Goal: Transaction & Acquisition: Purchase product/service

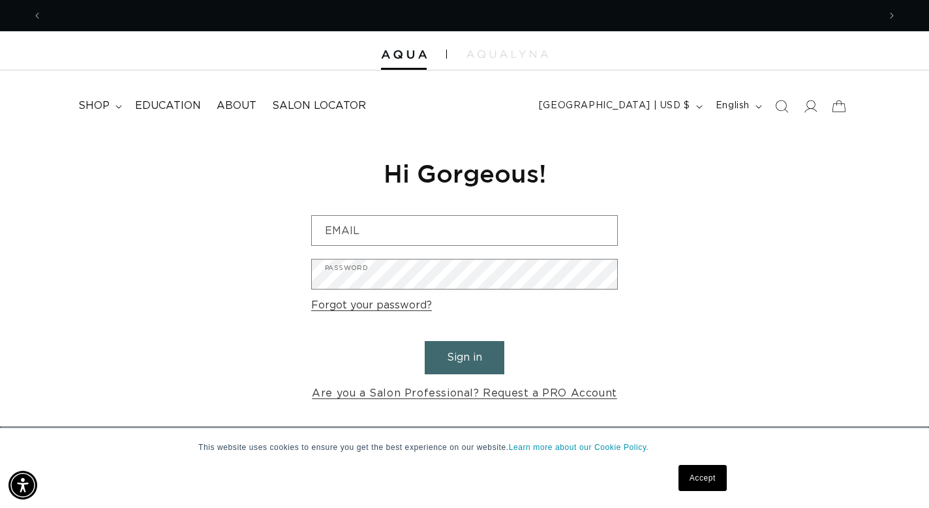
scroll to position [0, 1673]
click at [311, 108] on span "Salon Locator" at bounding box center [319, 106] width 94 height 14
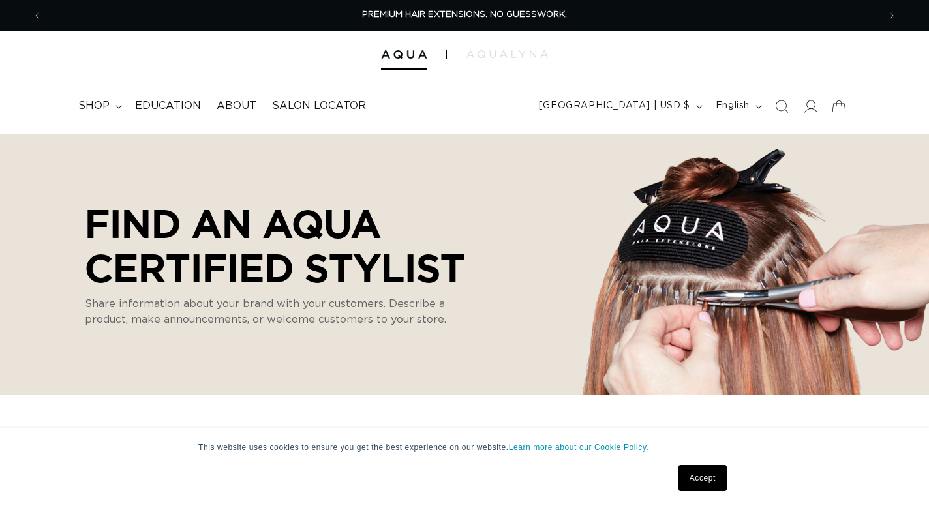
select select "m"
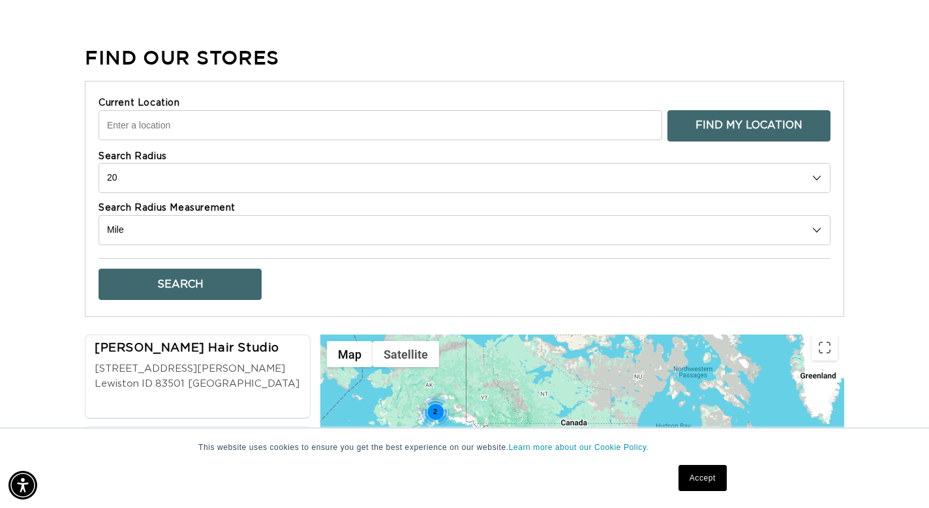
click at [762, 121] on button "Find My Location" at bounding box center [749, 125] width 163 height 31
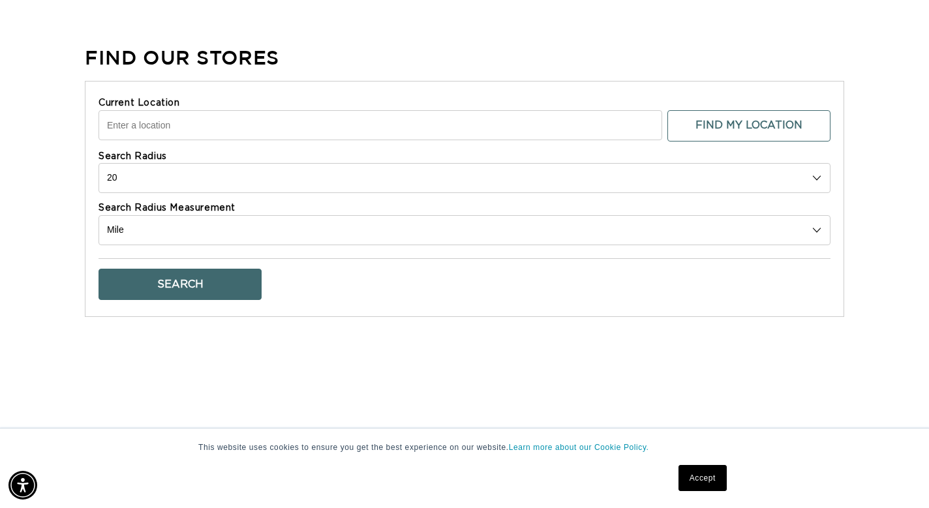
type input "1323 E Denny Way, Seattle, WA 98122, USA"
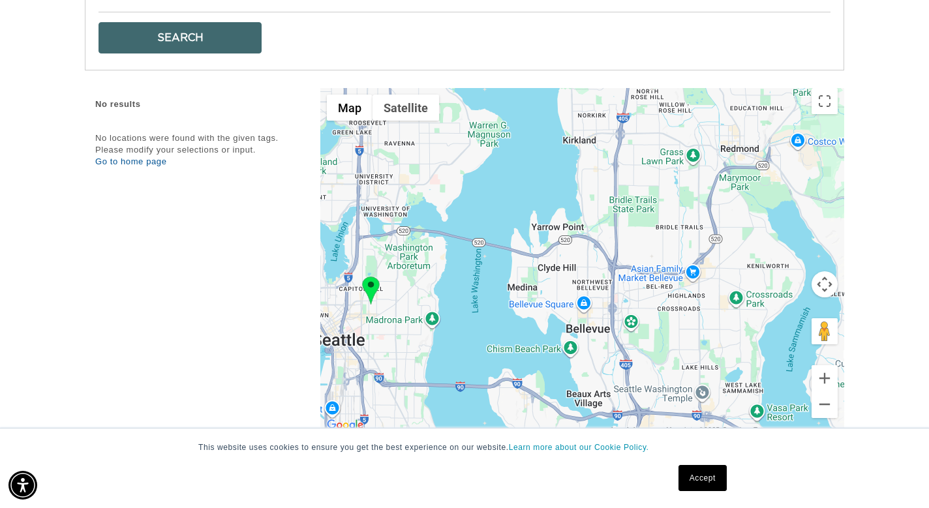
scroll to position [0, 0]
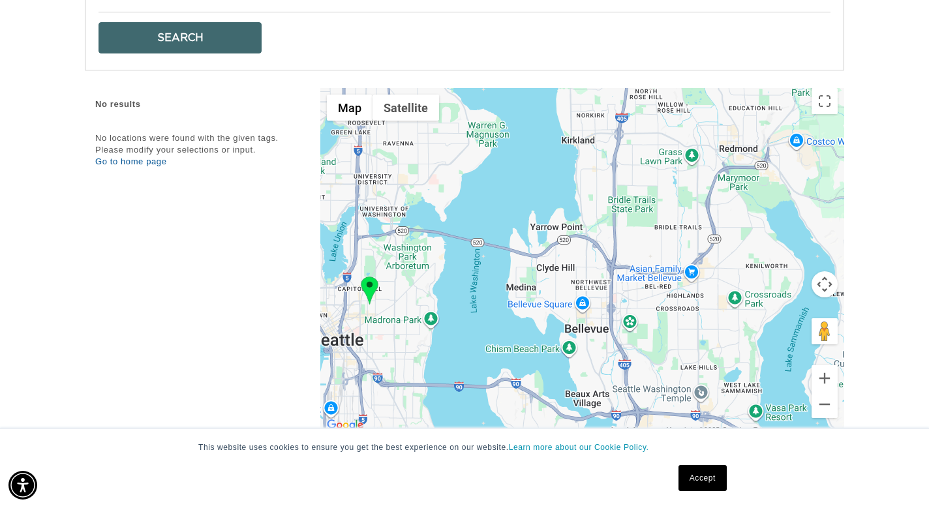
drag, startPoint x: 816, startPoint y: 194, endPoint x: 603, endPoint y: 240, distance: 218.2
click at [602, 240] on div at bounding box center [582, 261] width 524 height 346
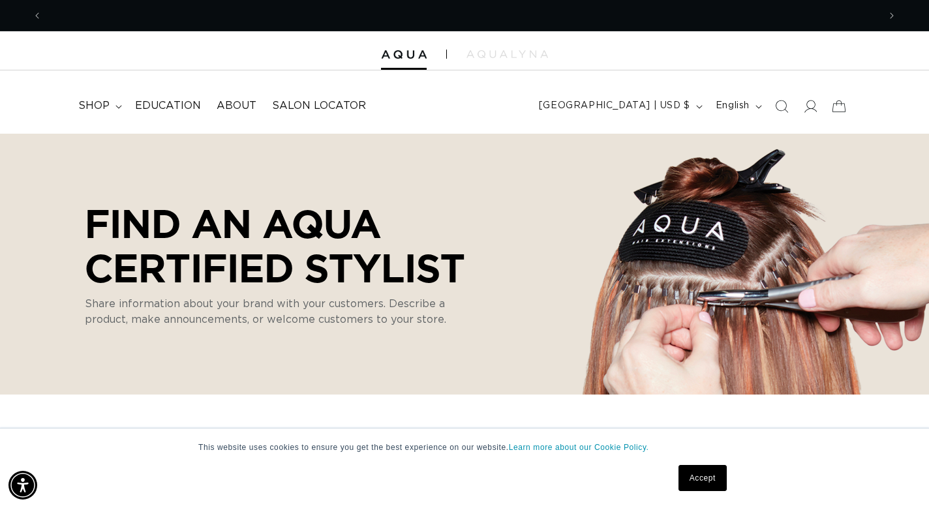
scroll to position [0, 837]
click at [116, 107] on icon at bounding box center [119, 107] width 7 height 4
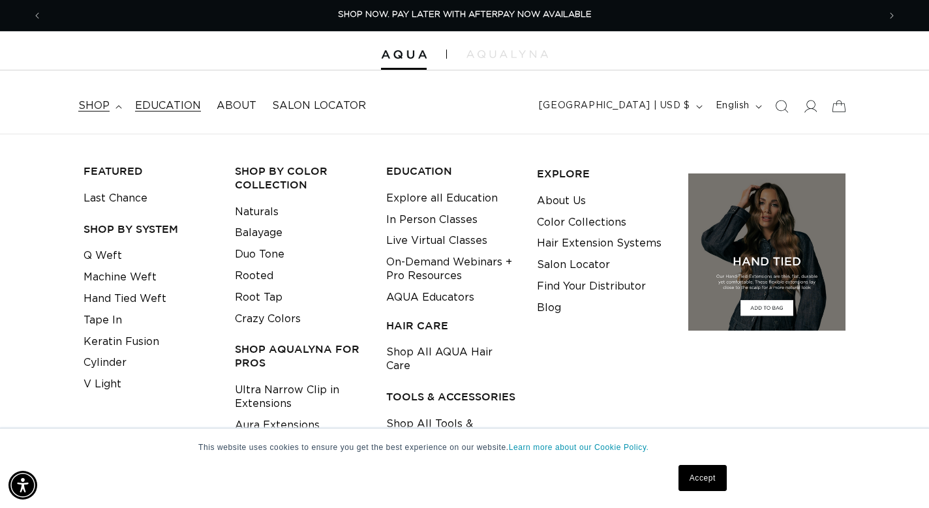
click at [174, 103] on span "Education" at bounding box center [168, 106] width 66 height 14
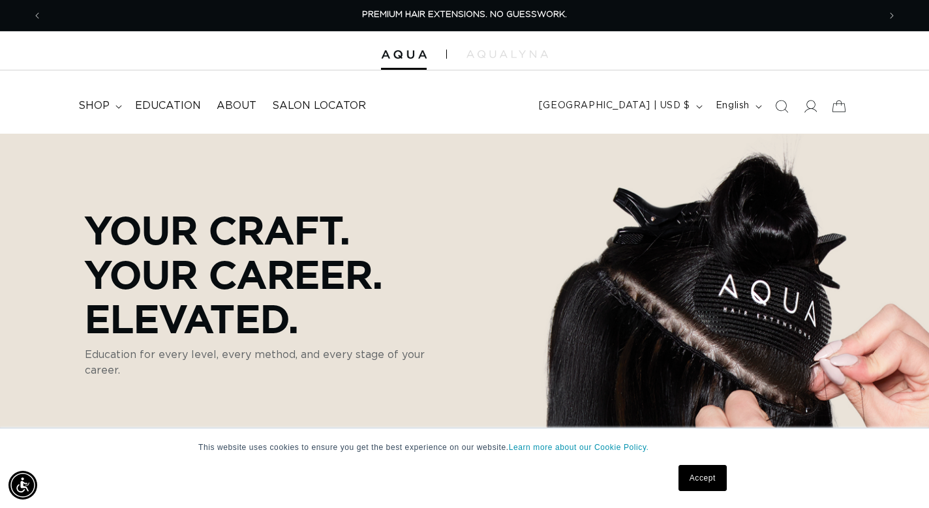
scroll to position [129, 0]
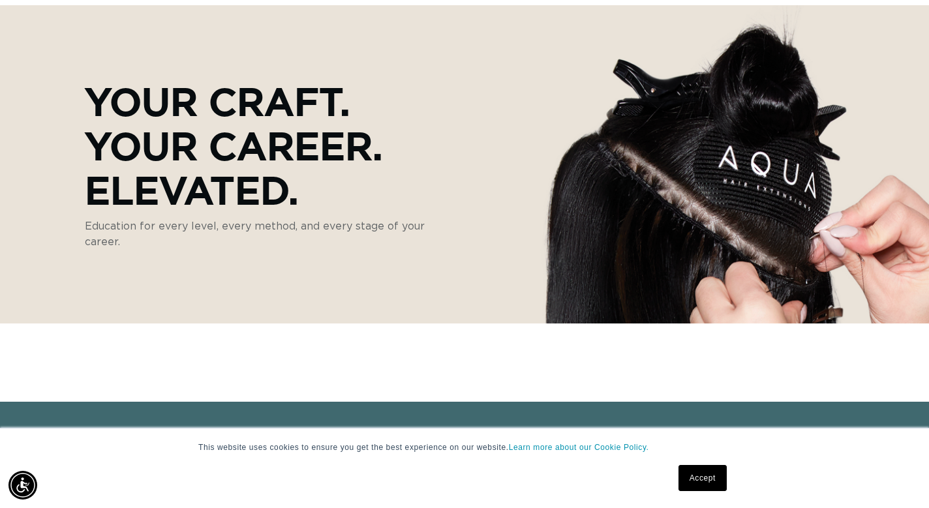
click at [705, 476] on link "Accept" at bounding box center [703, 478] width 48 height 26
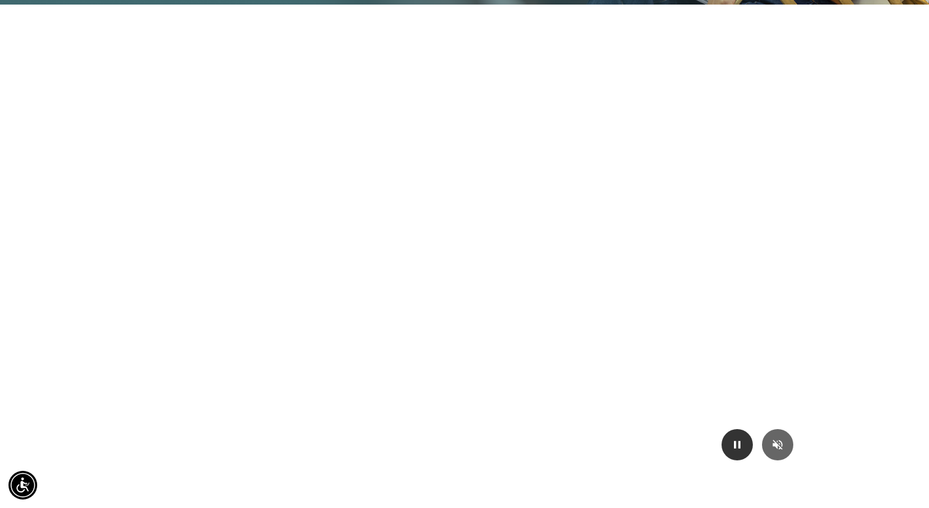
scroll to position [0, 837]
click at [782, 435] on button "Mute/Unmute video" at bounding box center [777, 444] width 31 height 31
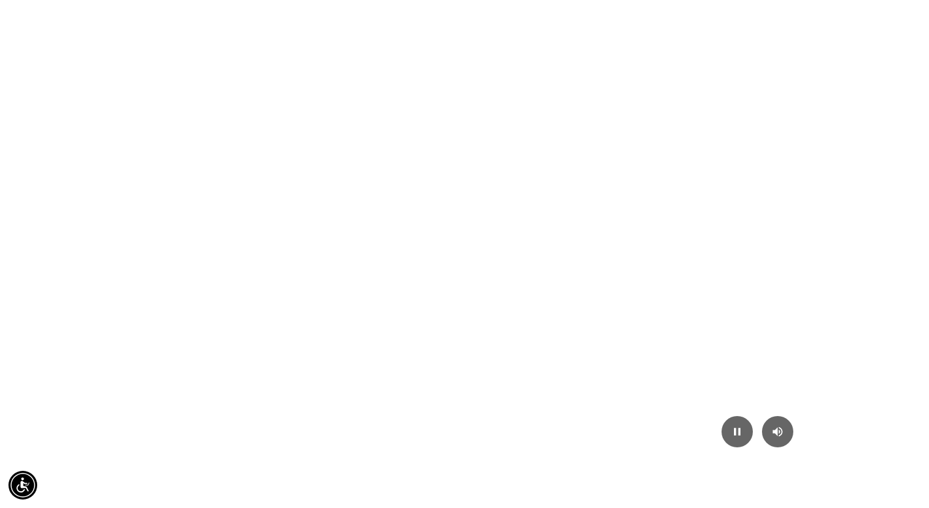
scroll to position [0, 1673]
click at [460, 303] on video "Your browser doesn't support HTML5 video. Download the video instead." at bounding box center [464, 268] width 929 height 384
click at [743, 426] on icon "Play/Pause video" at bounding box center [737, 432] width 13 height 13
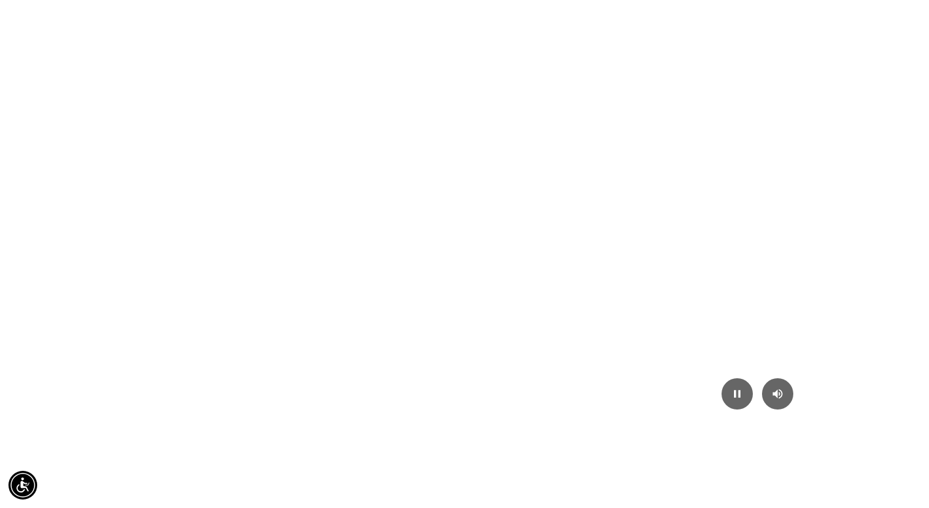
click at [861, 266] on video "Your browser doesn't support HTML5 video. Download the video instead." at bounding box center [464, 231] width 929 height 384
click at [466, 328] on video "Your browser doesn't support HTML5 video. Download the video instead." at bounding box center [464, 231] width 929 height 384
click at [741, 379] on button "Play/Pause video" at bounding box center [737, 394] width 31 height 31
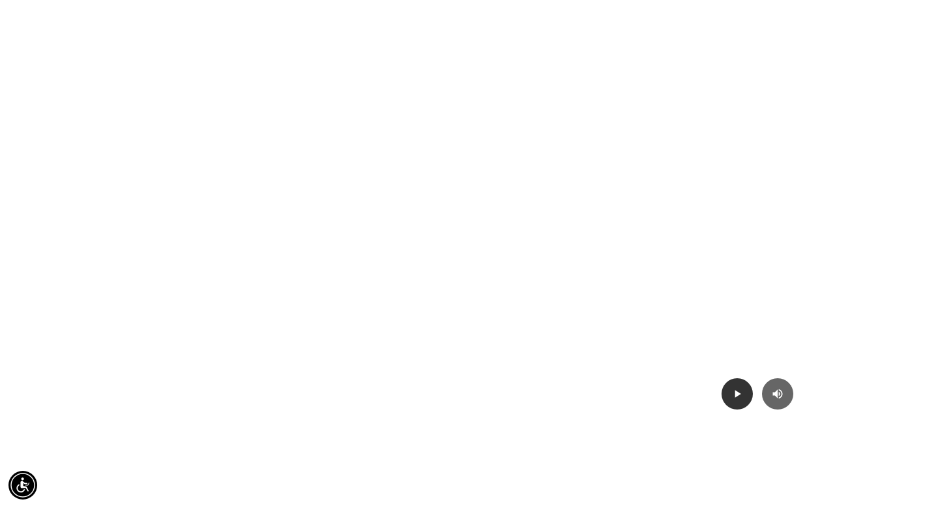
click at [741, 379] on button "Play/Pause video" at bounding box center [737, 394] width 31 height 31
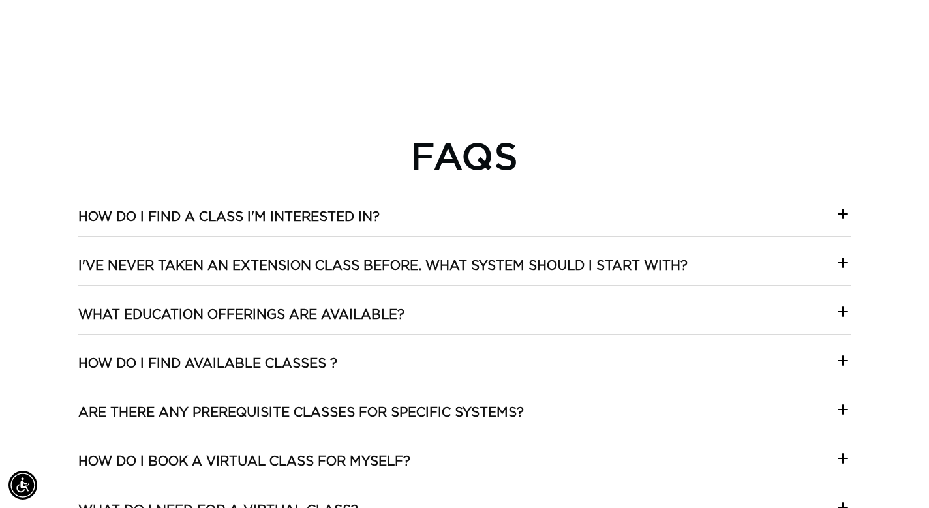
scroll to position [2308, 0]
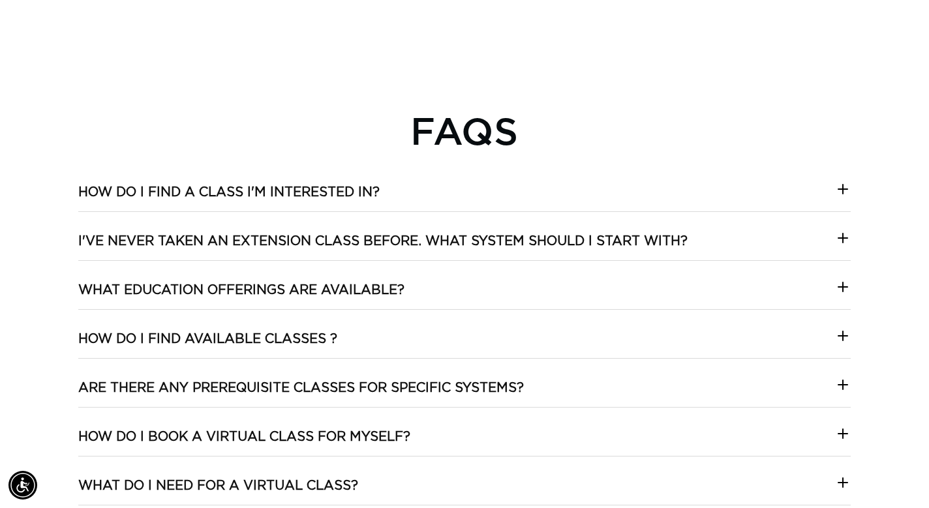
click at [845, 230] on icon at bounding box center [843, 238] width 16 height 16
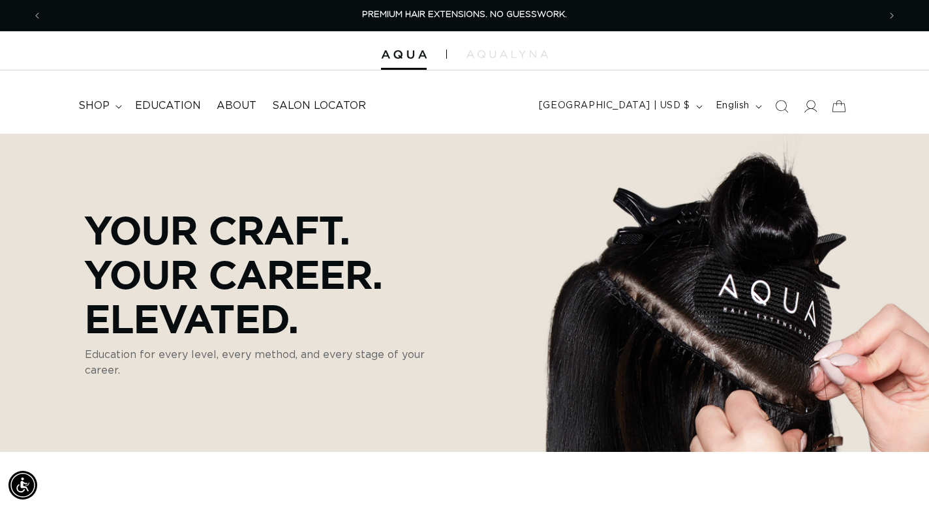
scroll to position [0, 0]
click at [114, 101] on summary "shop" at bounding box center [98, 105] width 57 height 29
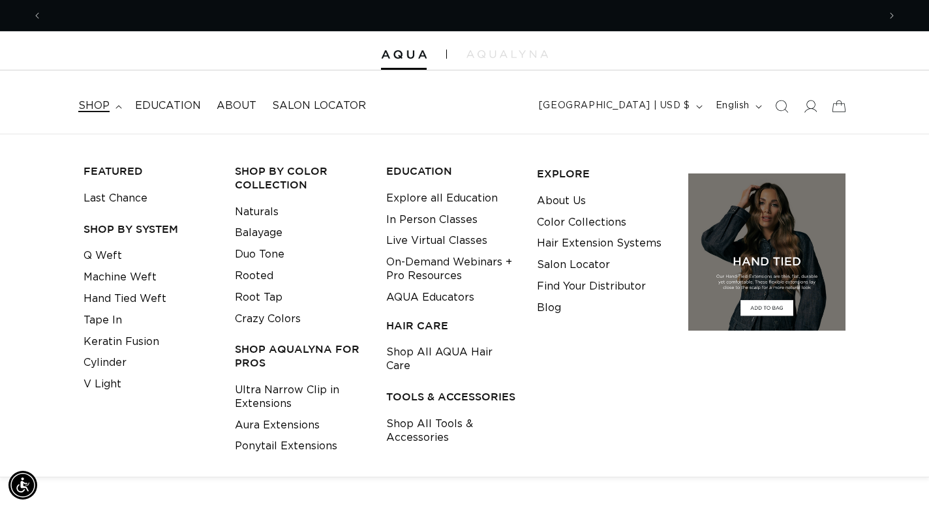
scroll to position [0, 837]
click at [112, 313] on link "Tape In" at bounding box center [103, 321] width 39 height 22
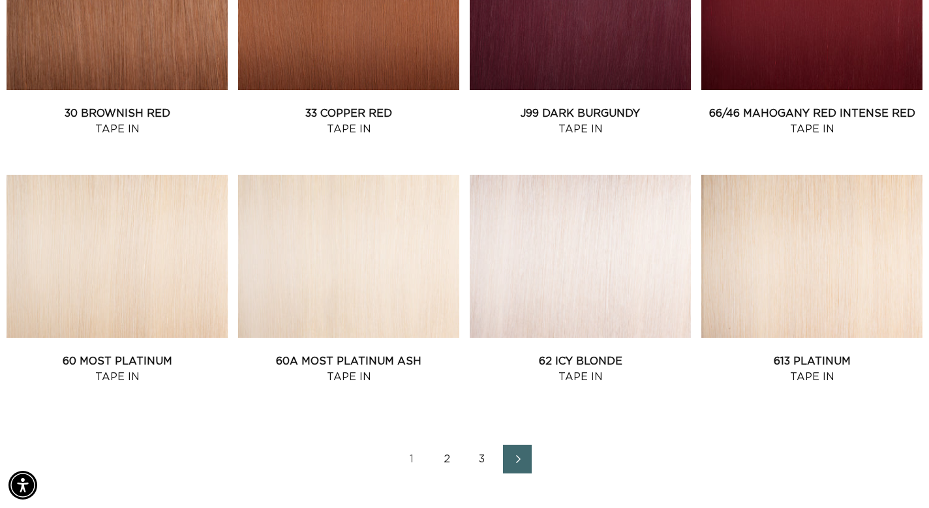
scroll to position [1354, 0]
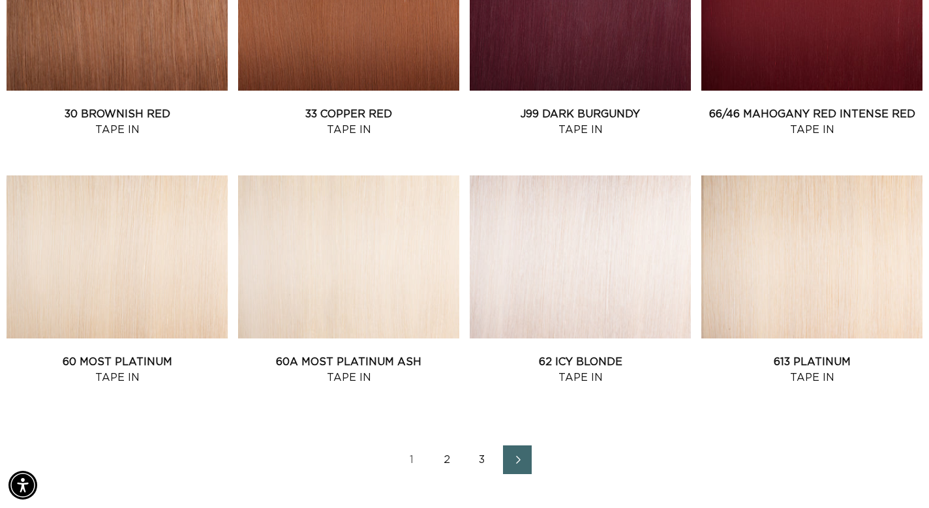
click at [444, 460] on link "2" at bounding box center [447, 460] width 29 height 29
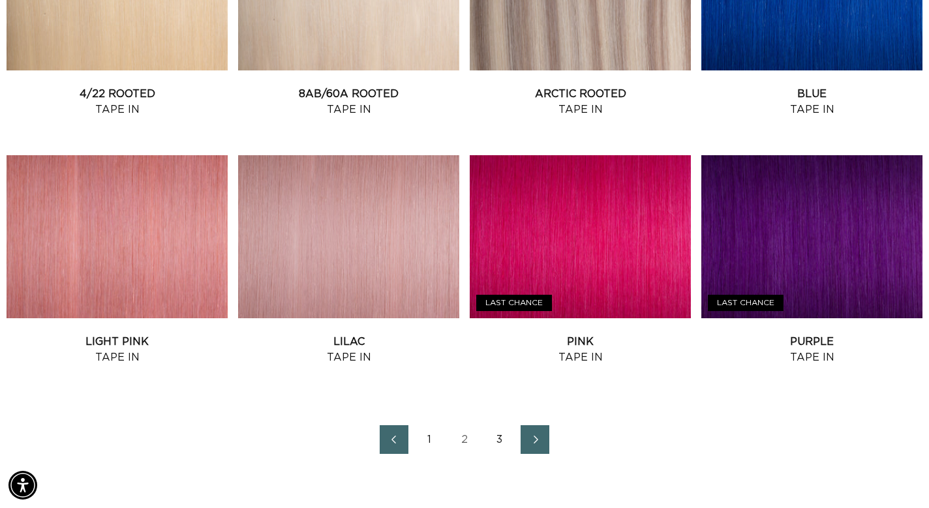
scroll to position [0, 1673]
click at [504, 440] on link "3" at bounding box center [500, 440] width 29 height 29
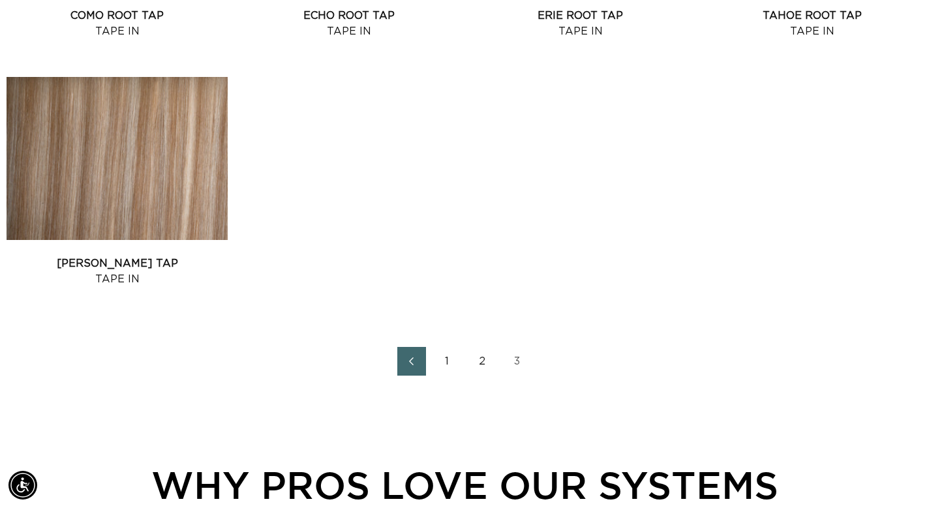
scroll to position [0, 1673]
click at [483, 364] on link "2" at bounding box center [482, 361] width 29 height 29
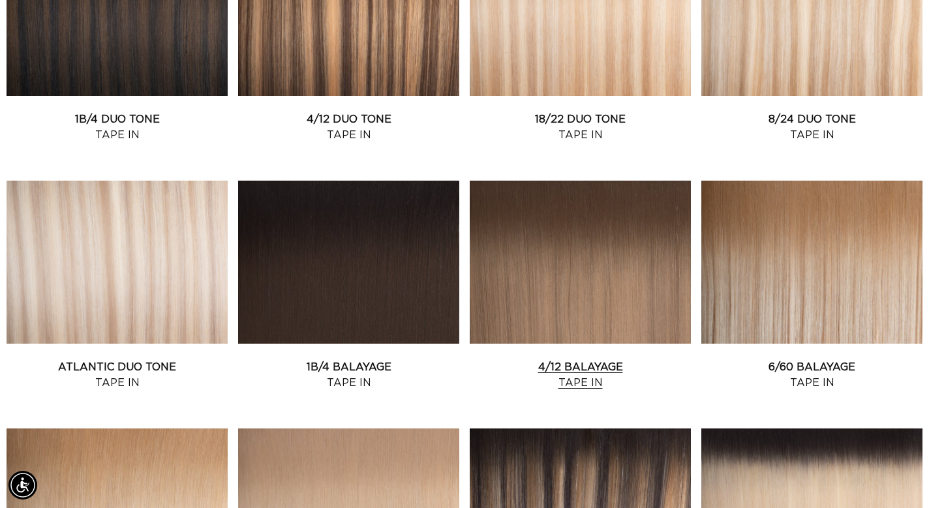
scroll to position [0, 1673]
click at [413, 360] on link "1B/4 Balayage Tape In" at bounding box center [348, 375] width 221 height 31
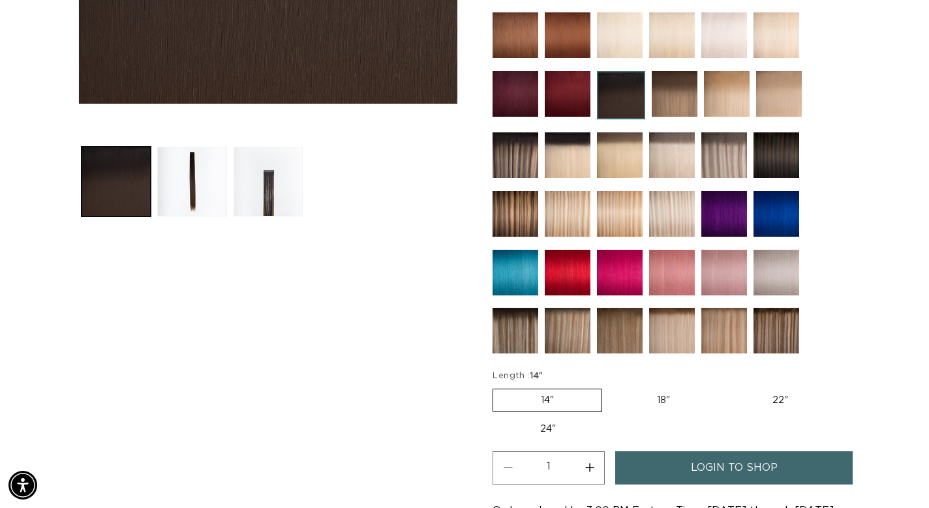
scroll to position [0, 837]
click at [278, 194] on button "Load image 3 in gallery view" at bounding box center [268, 181] width 69 height 69
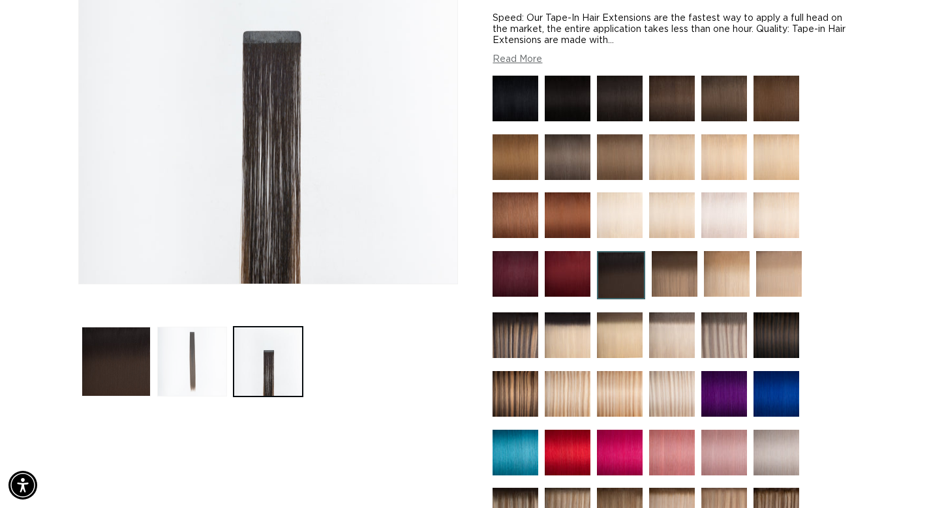
scroll to position [0, 1673]
click at [204, 369] on button "Load image 2 in gallery view" at bounding box center [191, 361] width 69 height 69
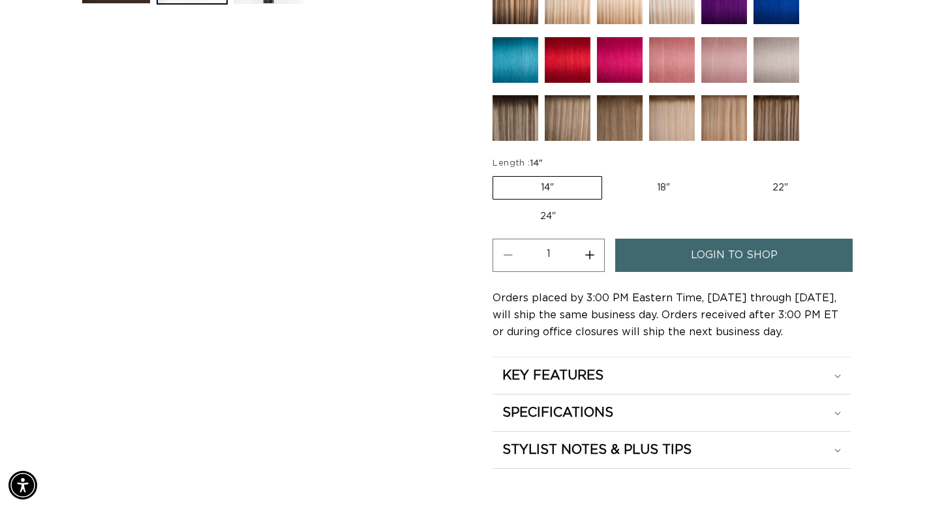
scroll to position [0, 837]
click at [551, 211] on label "24" Variant sold out or unavailable" at bounding box center [548, 217] width 111 height 22
click at [843, 174] on input "24" Variant sold out or unavailable" at bounding box center [843, 174] width 1 height 1
radio input "true"
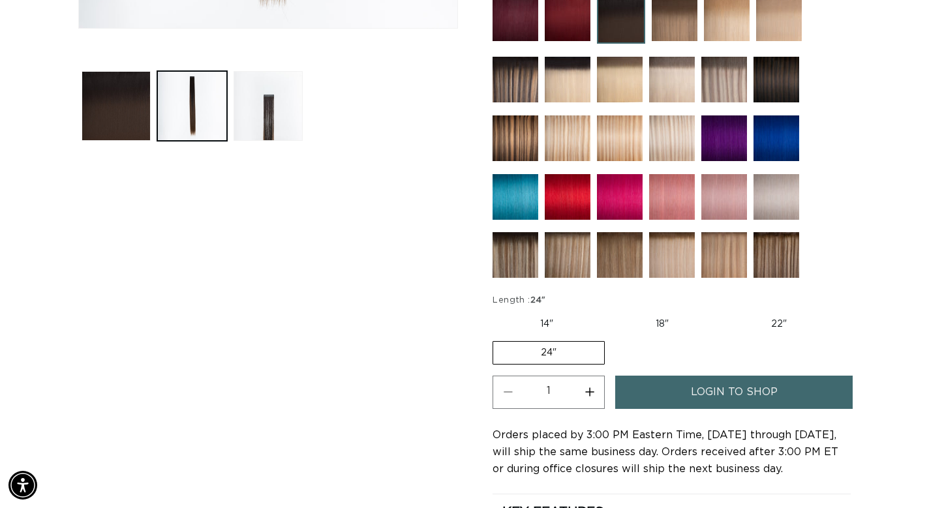
click at [512, 204] on img at bounding box center [516, 197] width 46 height 46
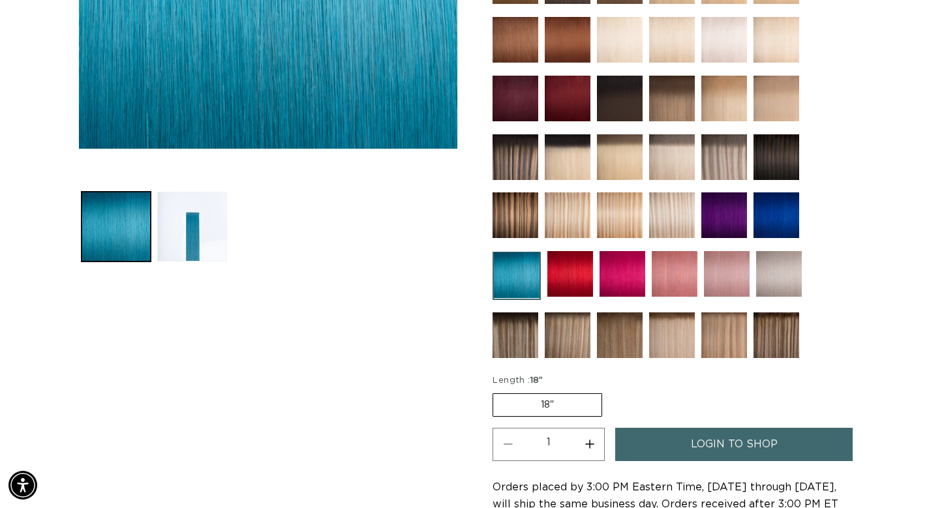
scroll to position [471, 0]
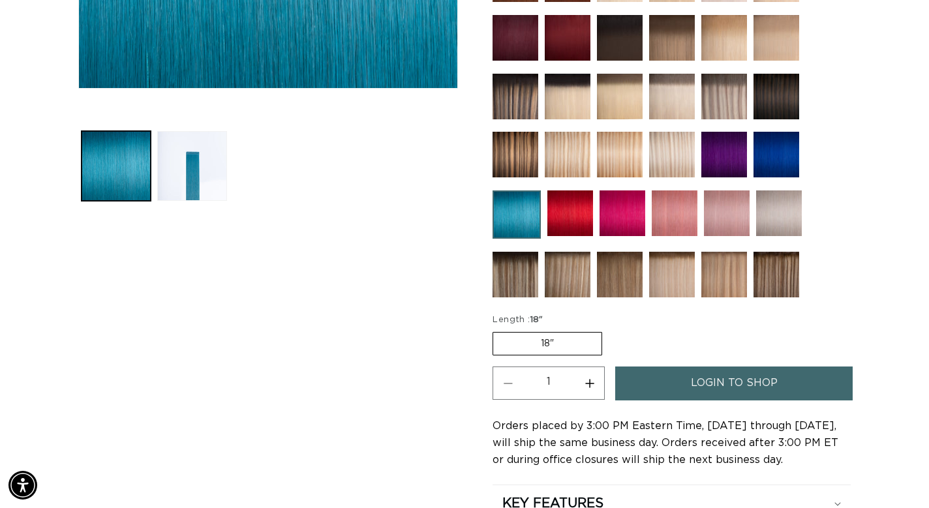
click at [509, 334] on label "18" Variant sold out or unavailable" at bounding box center [548, 343] width 110 height 23
click at [497, 330] on input "18" Variant sold out or unavailable" at bounding box center [496, 330] width 1 height 1
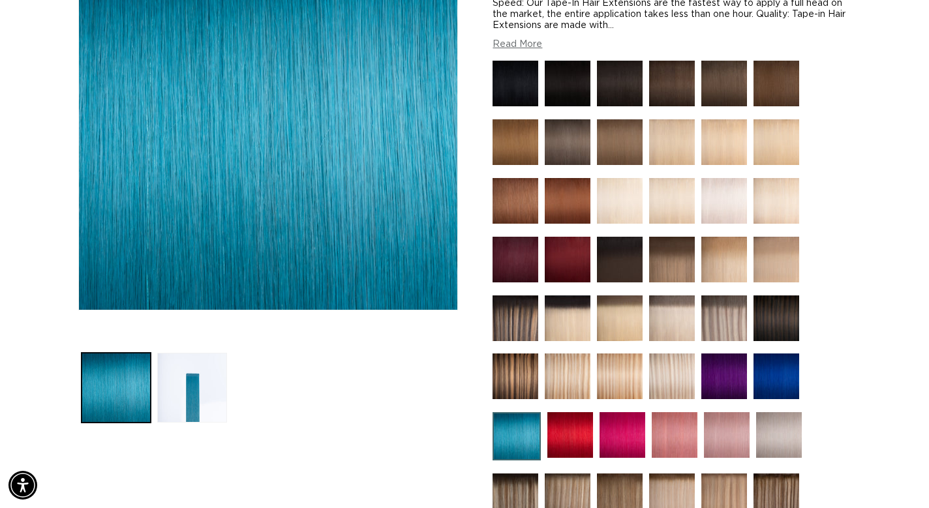
scroll to position [0, 1673]
click at [569, 258] on img at bounding box center [568, 260] width 46 height 46
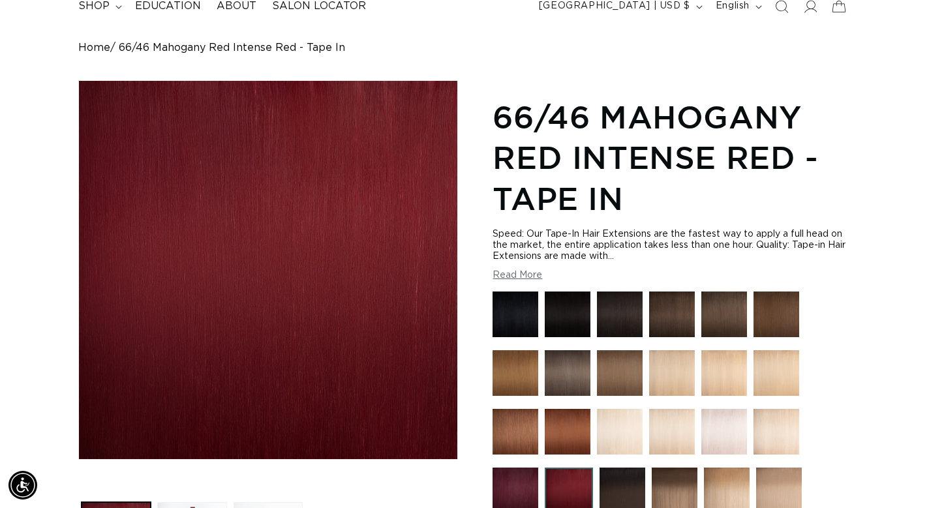
scroll to position [0, 837]
click at [666, 319] on img at bounding box center [672, 315] width 46 height 46
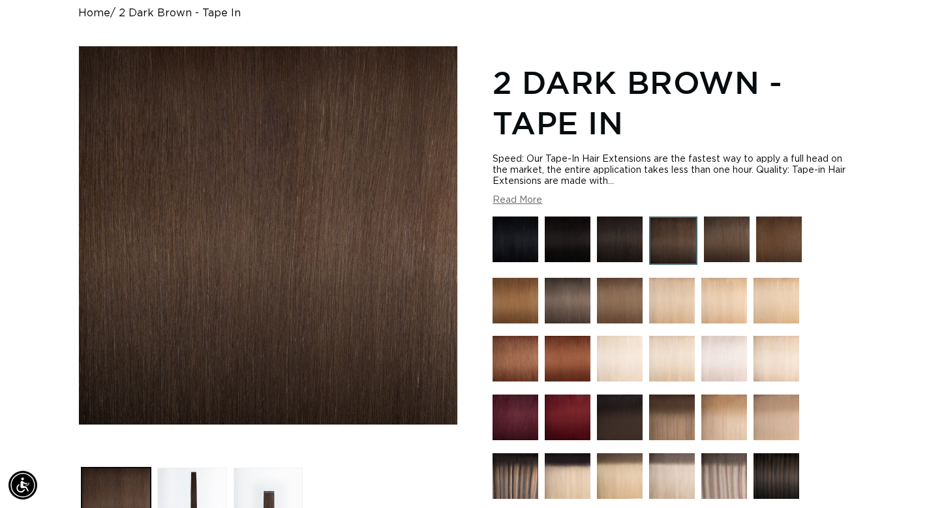
scroll to position [0, 1673]
drag, startPoint x: 760, startPoint y: 0, endPoint x: 621, endPoint y: 191, distance: 235.9
click at [621, 191] on div "Speed: Our Tape-In [MEDICAL_DATA] are the fastest way to apply a full head on t…" at bounding box center [672, 180] width 358 height 52
click at [719, 234] on img at bounding box center [727, 240] width 46 height 46
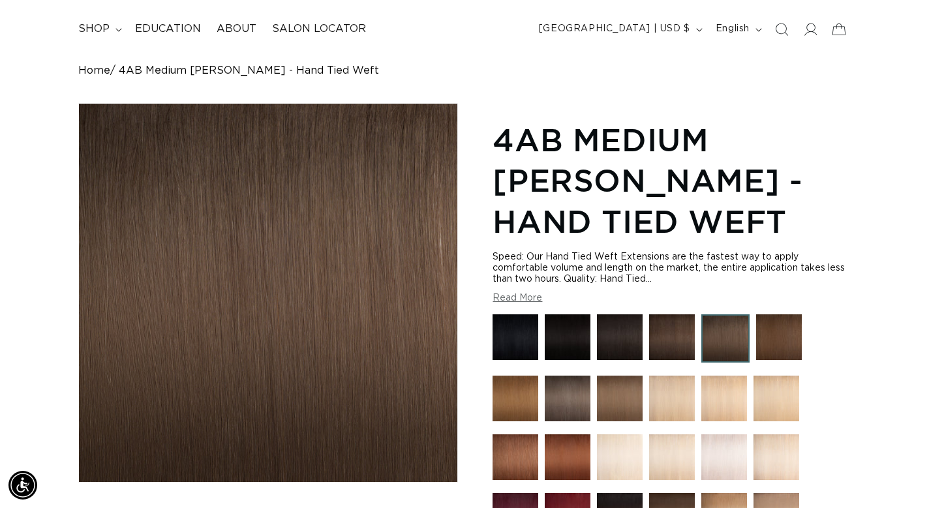
scroll to position [0, 837]
click at [786, 333] on img at bounding box center [779, 338] width 46 height 46
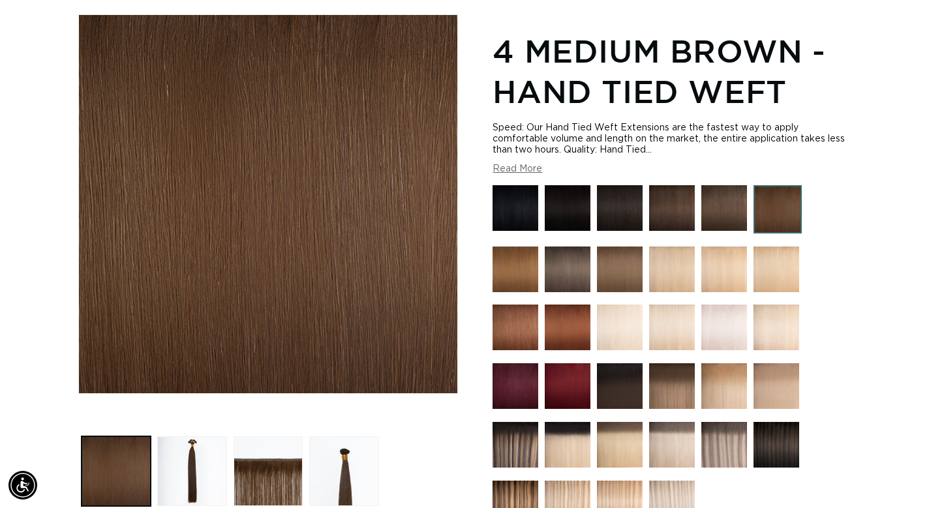
scroll to position [0, 837]
click at [630, 384] on img at bounding box center [620, 387] width 46 height 46
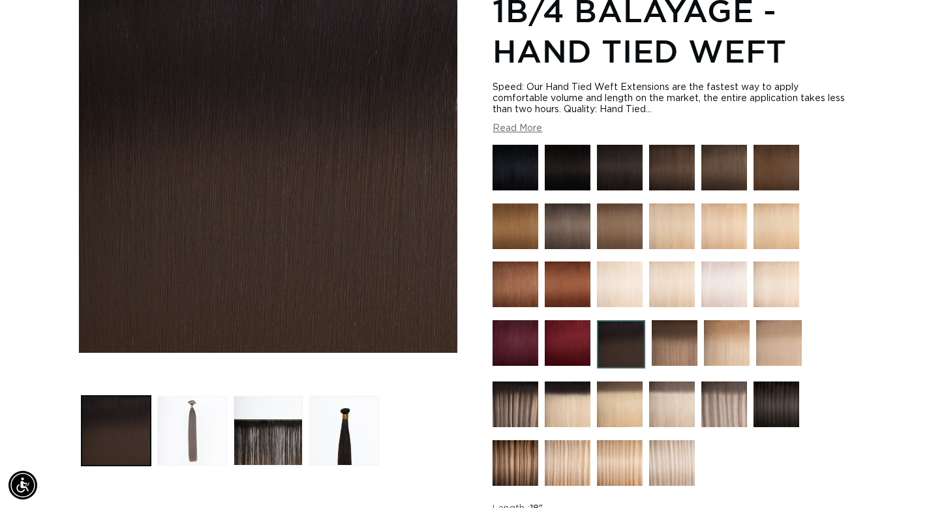
scroll to position [0, 837]
click at [222, 433] on button "Load image 2 in gallery view" at bounding box center [191, 430] width 69 height 69
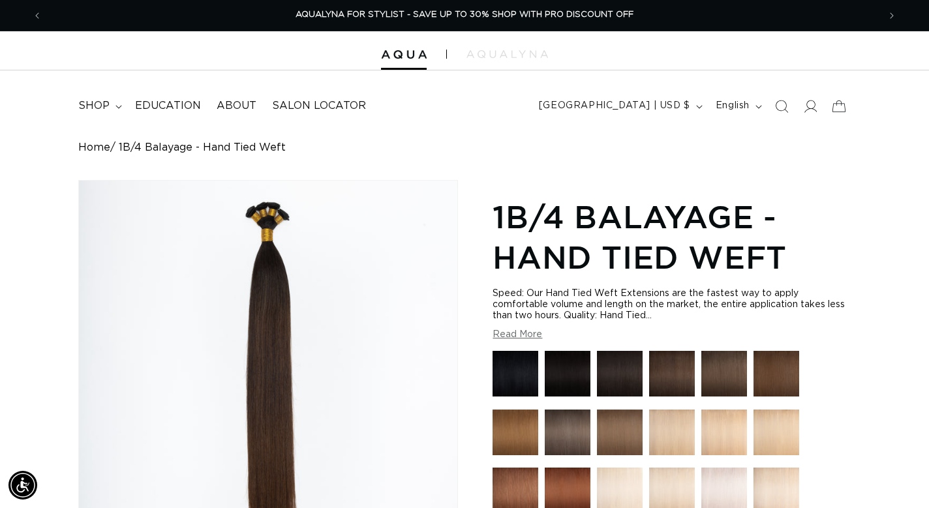
scroll to position [0, 0]
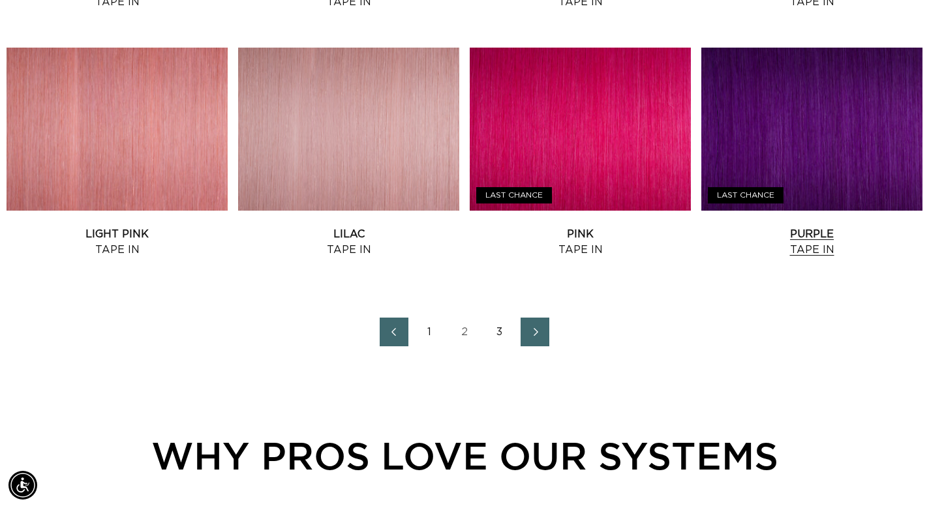
scroll to position [1530, 0]
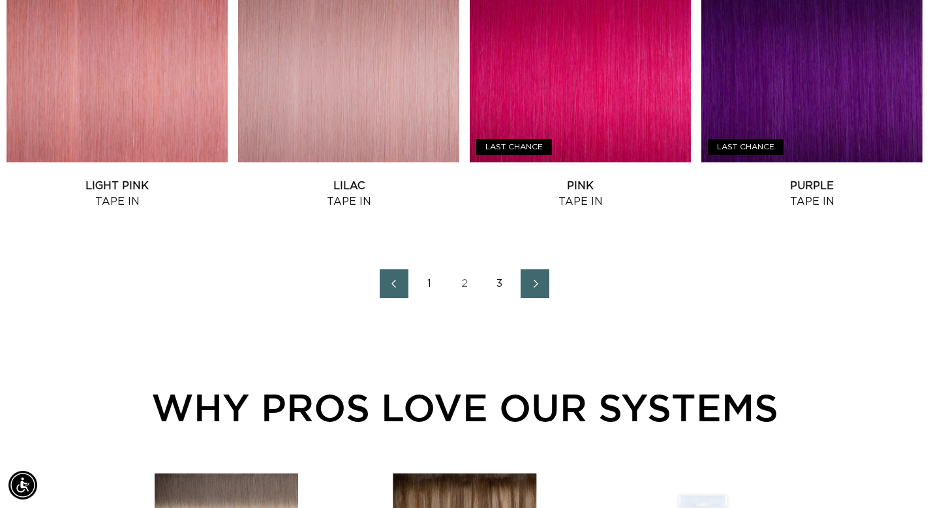
click at [463, 279] on link "2" at bounding box center [464, 284] width 29 height 29
click at [433, 287] on link "1" at bounding box center [429, 284] width 29 height 29
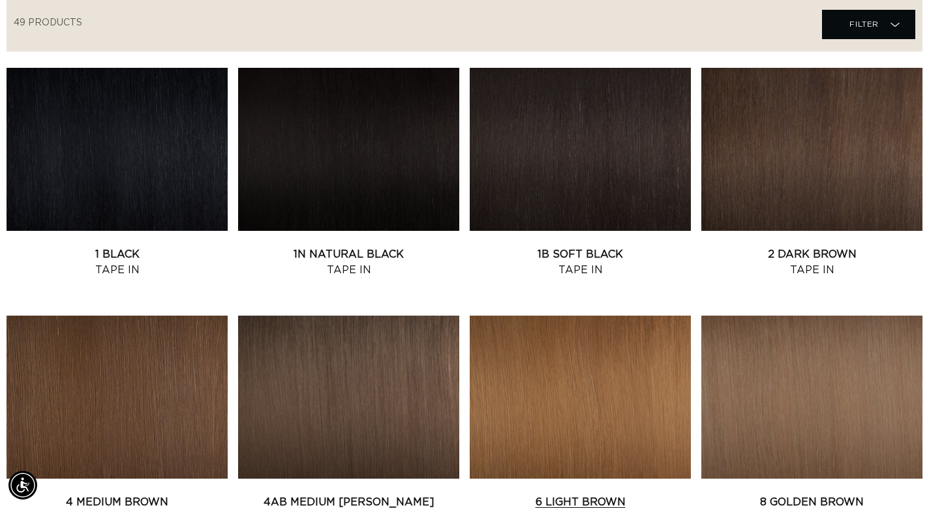
scroll to position [469, 0]
click at [811, 247] on link "2 Dark Brown Tape In" at bounding box center [812, 262] width 221 height 31
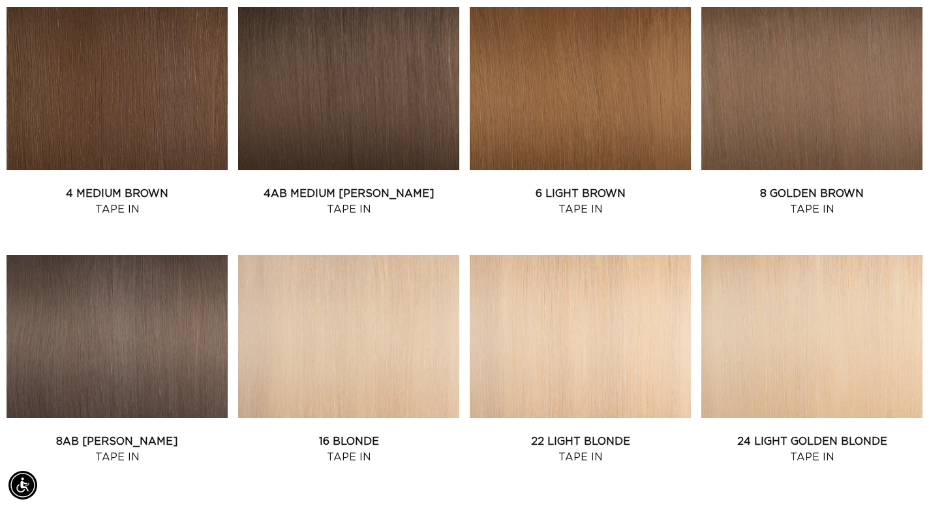
scroll to position [781, 0]
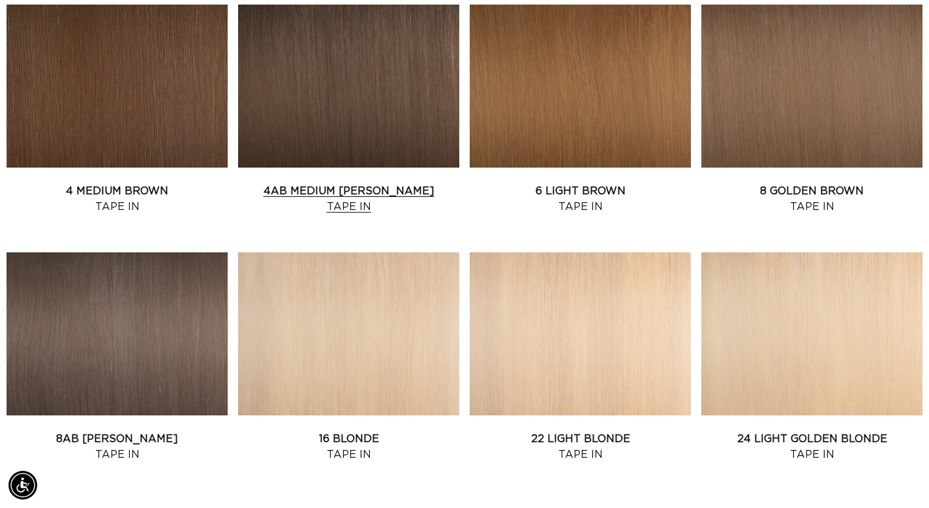
click at [350, 183] on link "4AB Medium Ash Brown Tape In" at bounding box center [348, 198] width 221 height 31
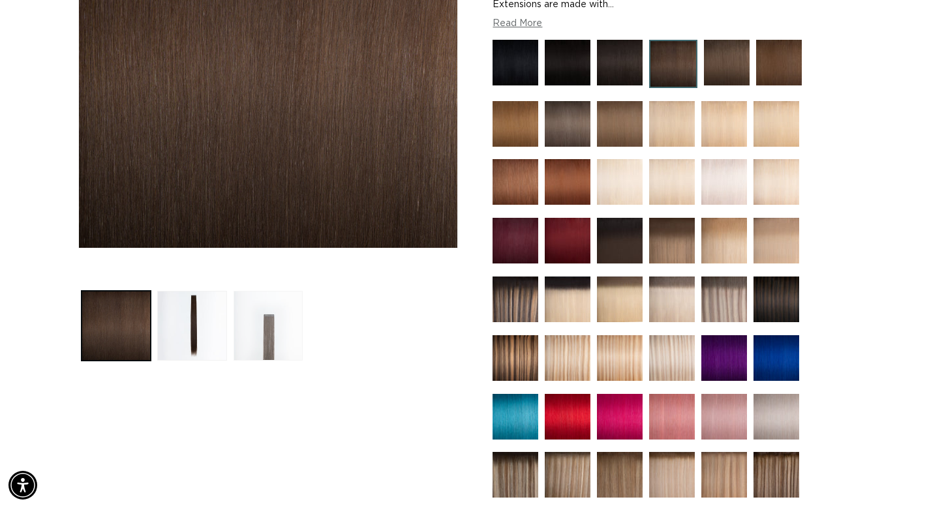
scroll to position [0, 837]
click at [269, 324] on button "Load image 3 in gallery view" at bounding box center [268, 325] width 69 height 69
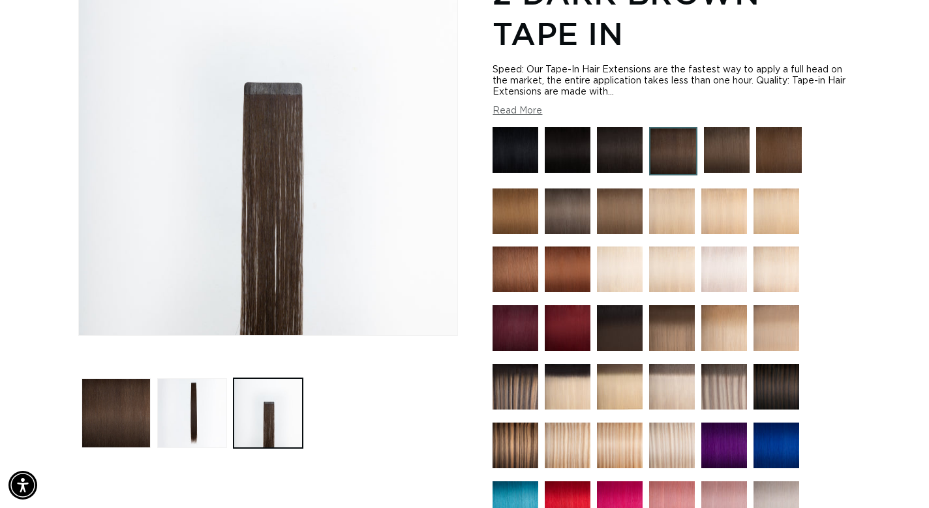
scroll to position [226, 0]
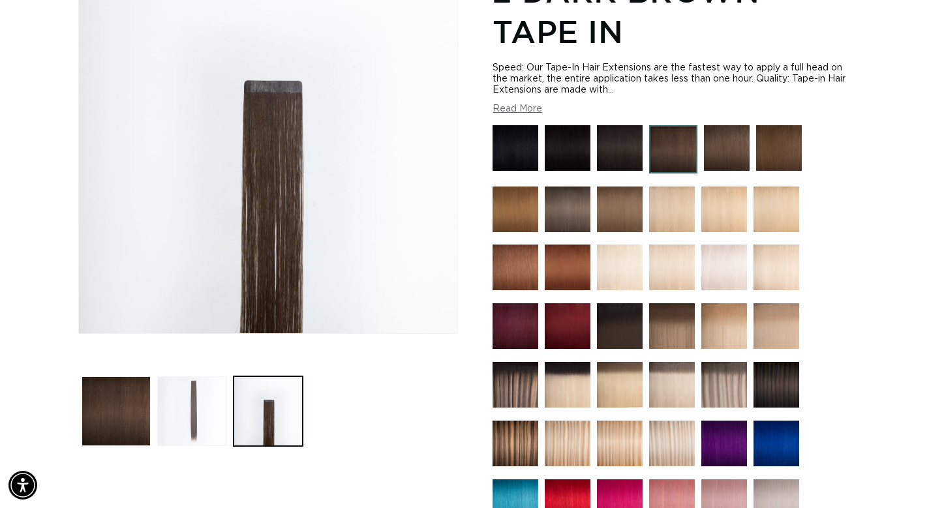
click at [205, 439] on button "Load image 2 in gallery view" at bounding box center [191, 411] width 69 height 69
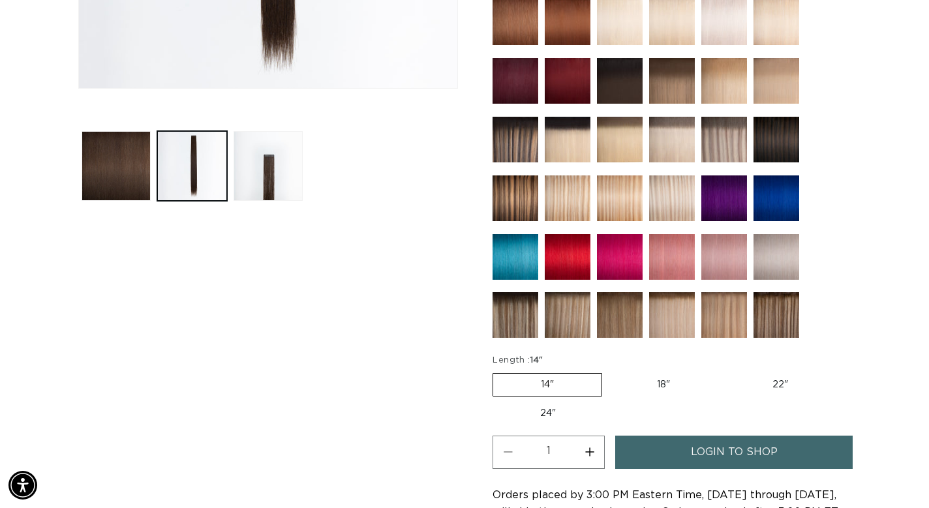
scroll to position [0, 837]
click at [540, 411] on label "24" Variant sold out or unavailable" at bounding box center [548, 414] width 111 height 22
click at [843, 371] on input "24" Variant sold out or unavailable" at bounding box center [843, 371] width 1 height 1
radio input "true"
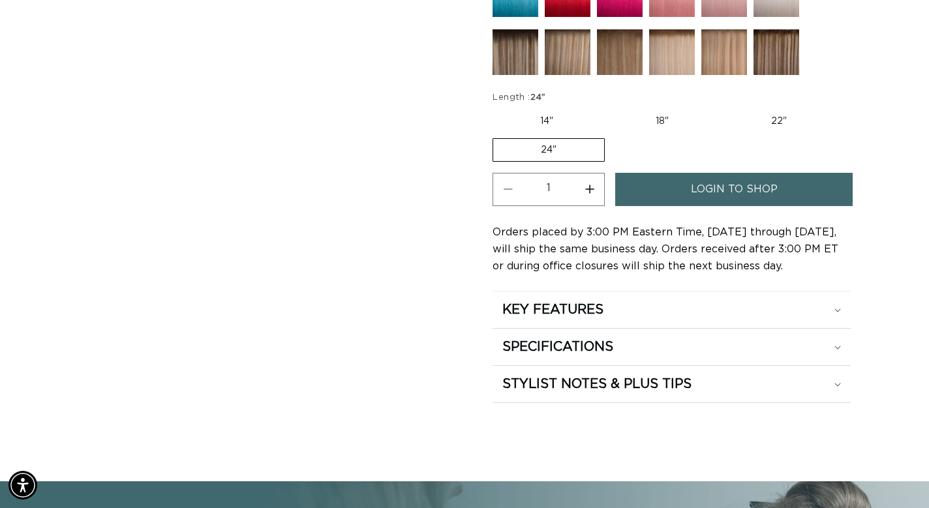
scroll to position [739, 0]
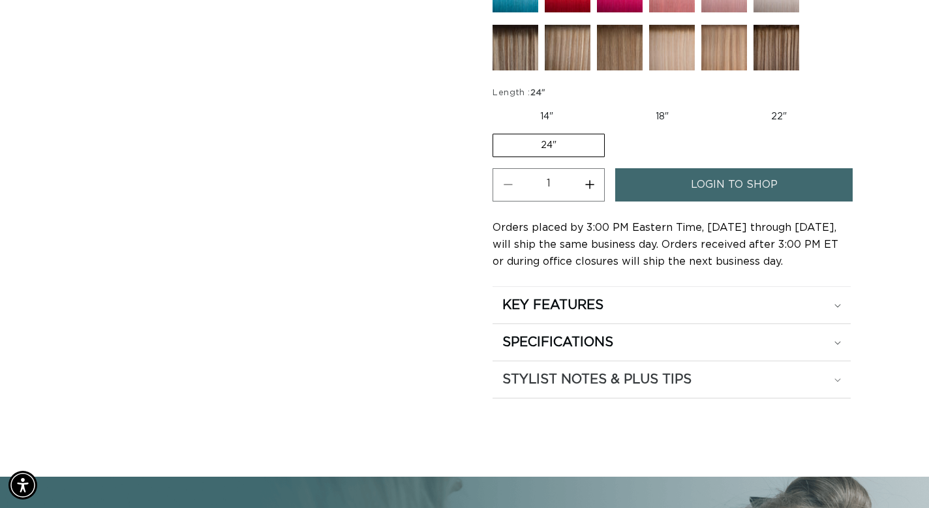
click at [839, 379] on icon at bounding box center [838, 381] width 7 height 4
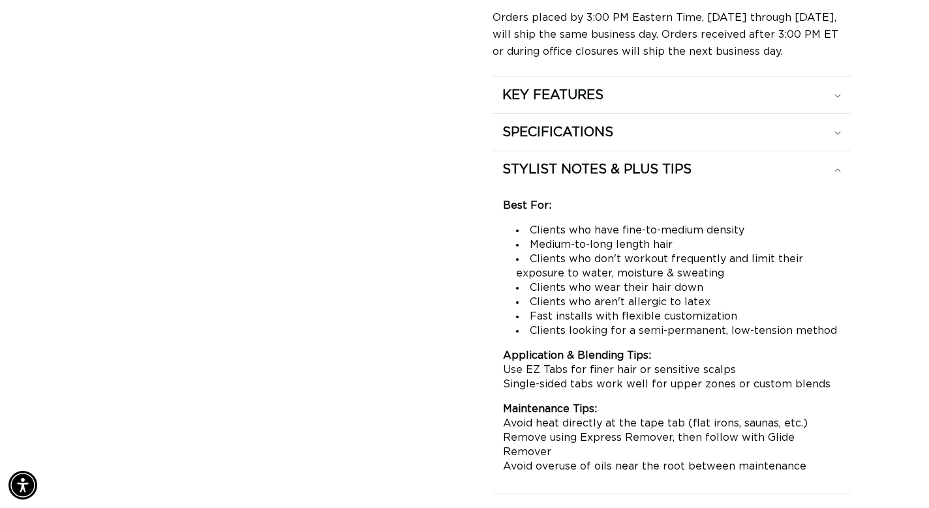
scroll to position [0, 0]
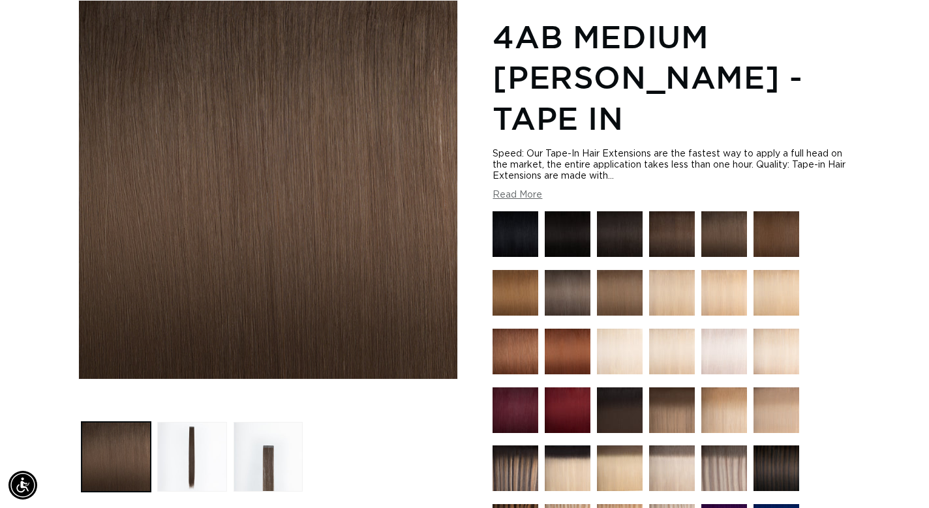
scroll to position [181, 0]
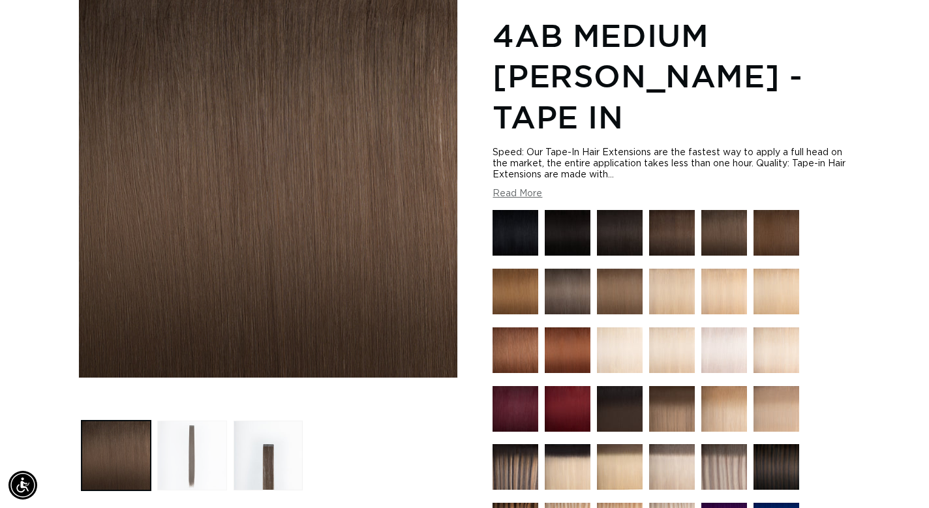
click at [161, 454] on button "Load image 2 in gallery view" at bounding box center [191, 455] width 69 height 69
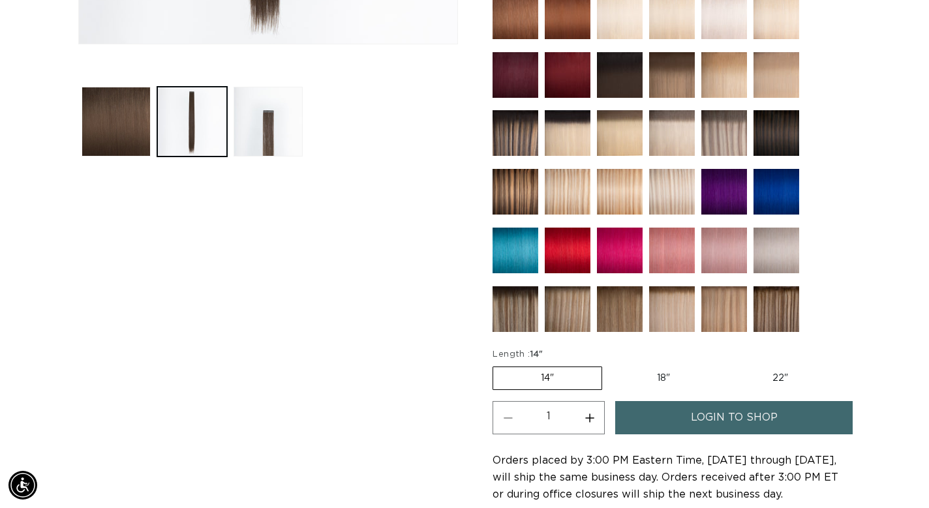
scroll to position [0, 0]
click at [779, 367] on label "22" Variant sold out or unavailable" at bounding box center [780, 378] width 111 height 22
click at [725, 364] on input "22" Variant sold out or unavailable" at bounding box center [724, 364] width 1 height 1
radio input "true"
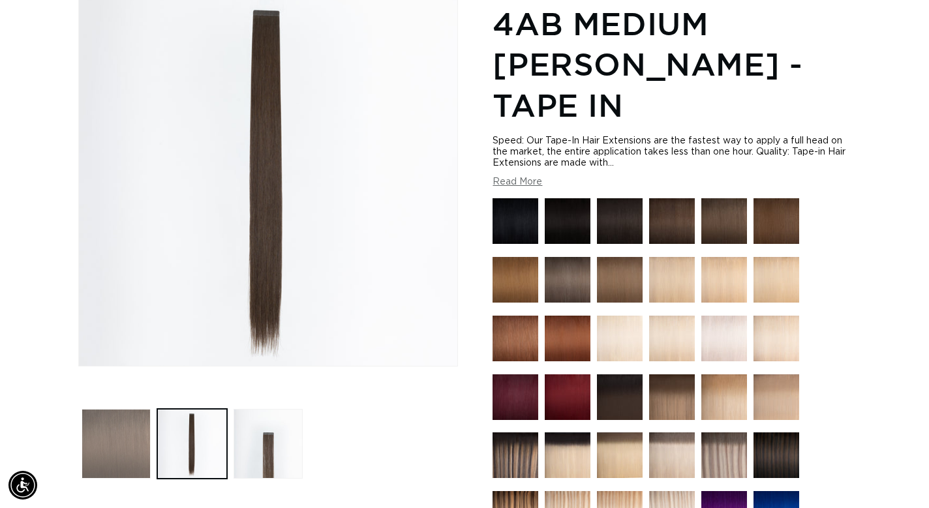
click at [87, 439] on button "Load image 1 in gallery view" at bounding box center [116, 443] width 69 height 69
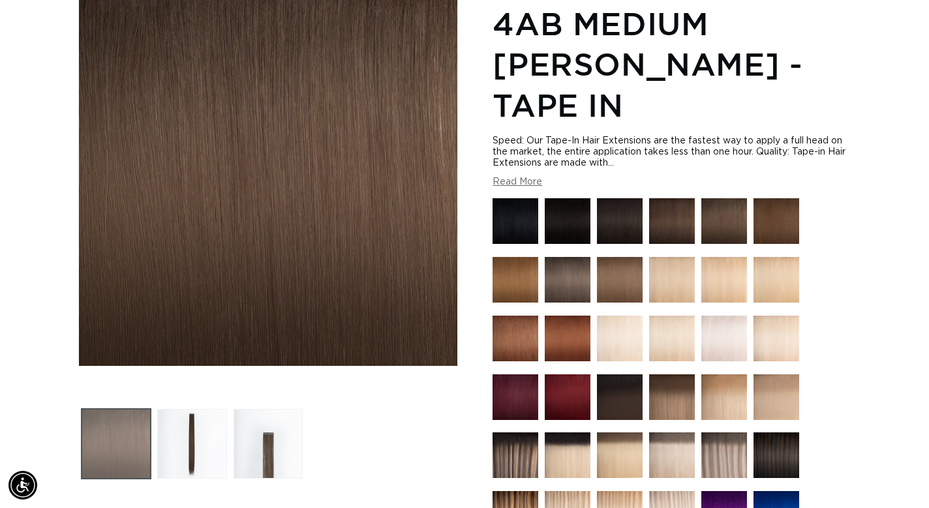
scroll to position [179, 0]
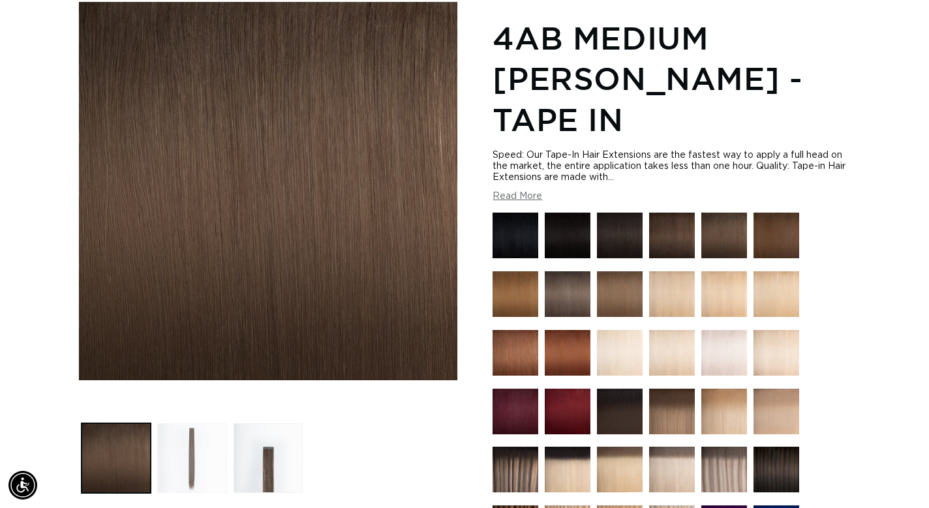
click at [206, 465] on button "Load image 2 in gallery view" at bounding box center [191, 458] width 69 height 69
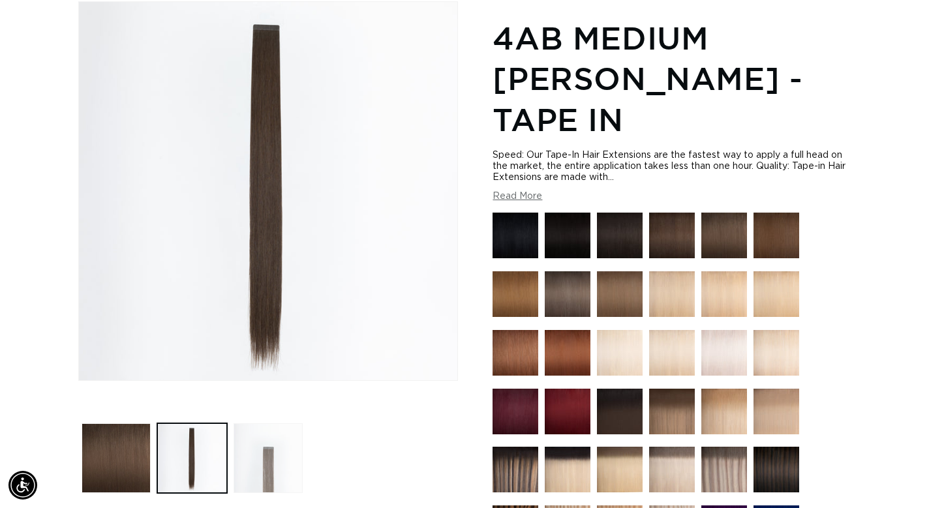
click at [255, 469] on button "Load image 3 in gallery view" at bounding box center [268, 458] width 69 height 69
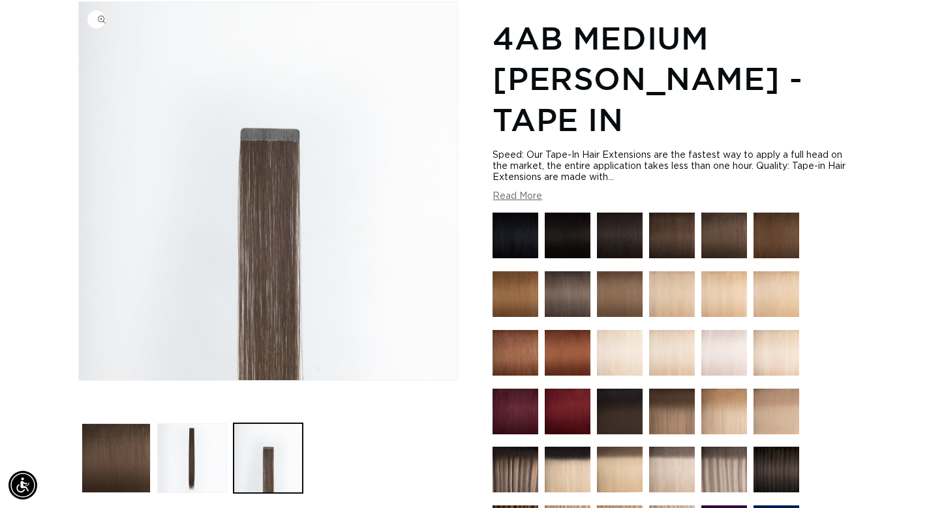
scroll to position [0, 1673]
click at [274, 189] on img "Gallery Viewer" at bounding box center [268, 191] width 379 height 379
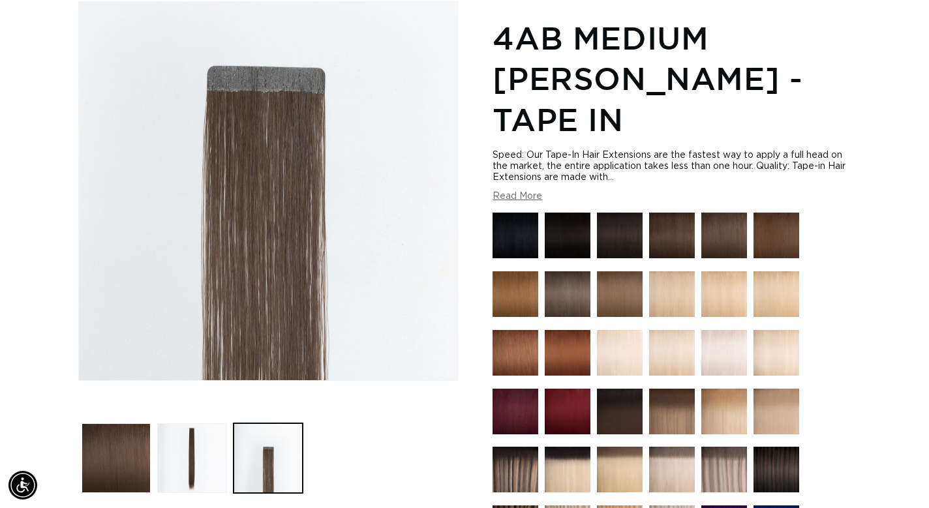
scroll to position [0, 0]
click at [274, 189] on div "Gallery Viewer" at bounding box center [268, 191] width 379 height 379
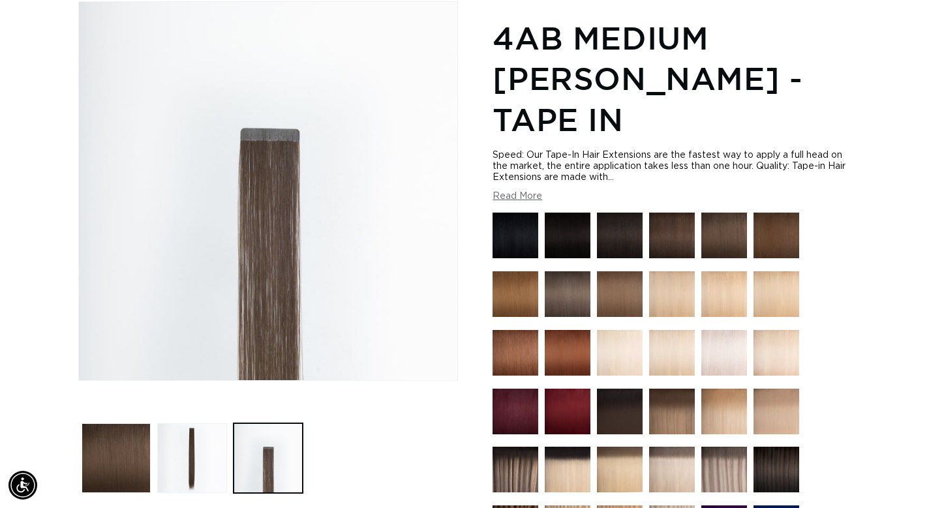
click at [503, 447] on img at bounding box center [516, 470] width 46 height 46
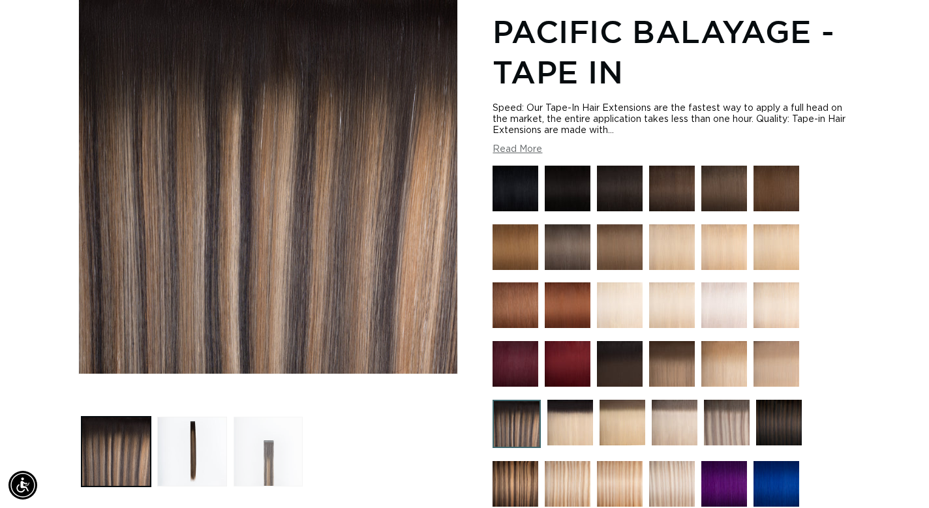
scroll to position [0, 837]
click at [275, 475] on button "Load image 3 in gallery view" at bounding box center [268, 451] width 69 height 69
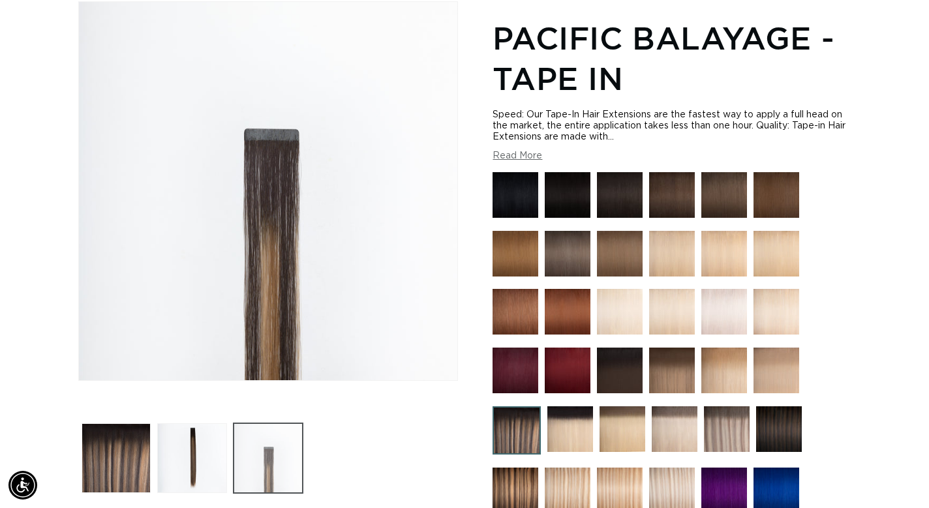
scroll to position [0, 1673]
click at [208, 471] on button "Load image 2 in gallery view" at bounding box center [191, 458] width 69 height 69
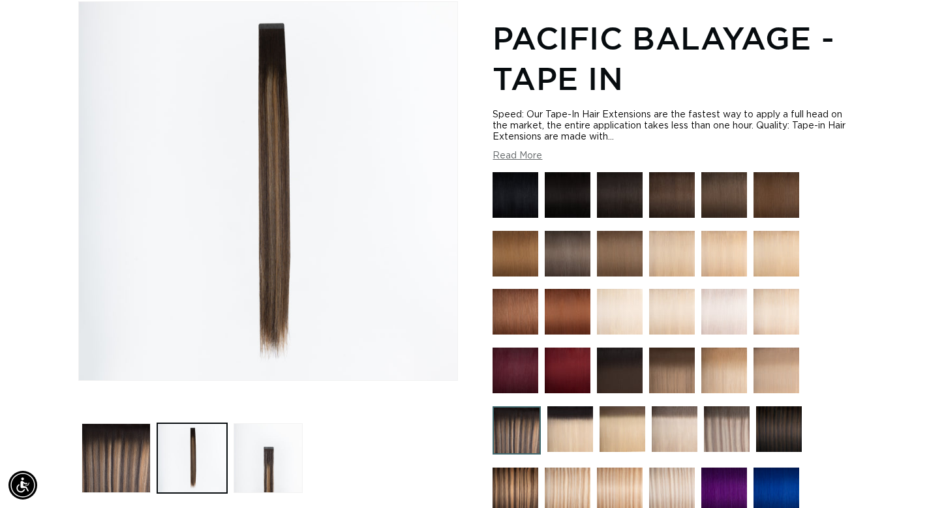
scroll to position [0, 837]
